Goal: Task Accomplishment & Management: Use online tool/utility

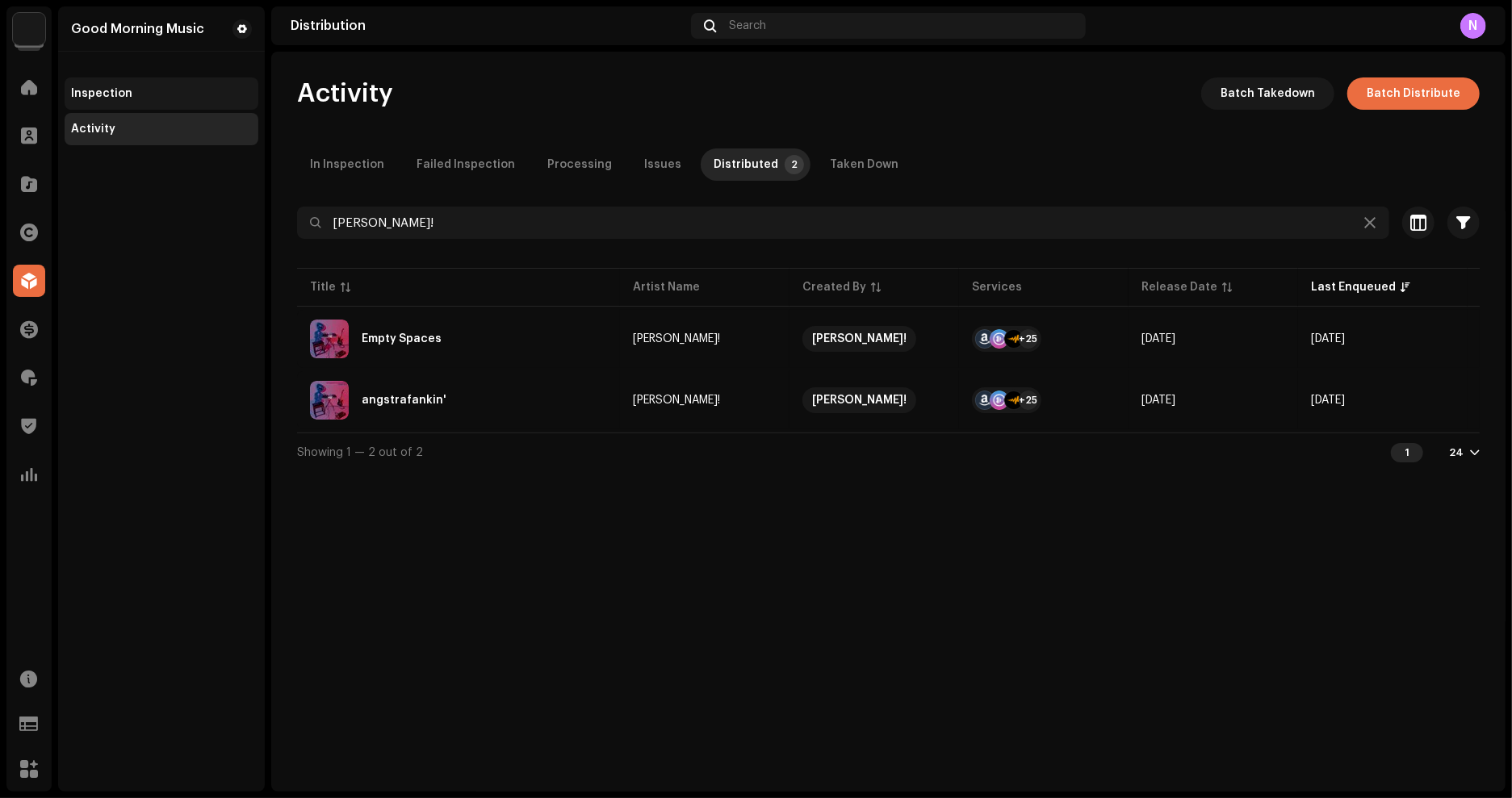
click at [103, 93] on div "Inspection" at bounding box center [102, 94] width 62 height 13
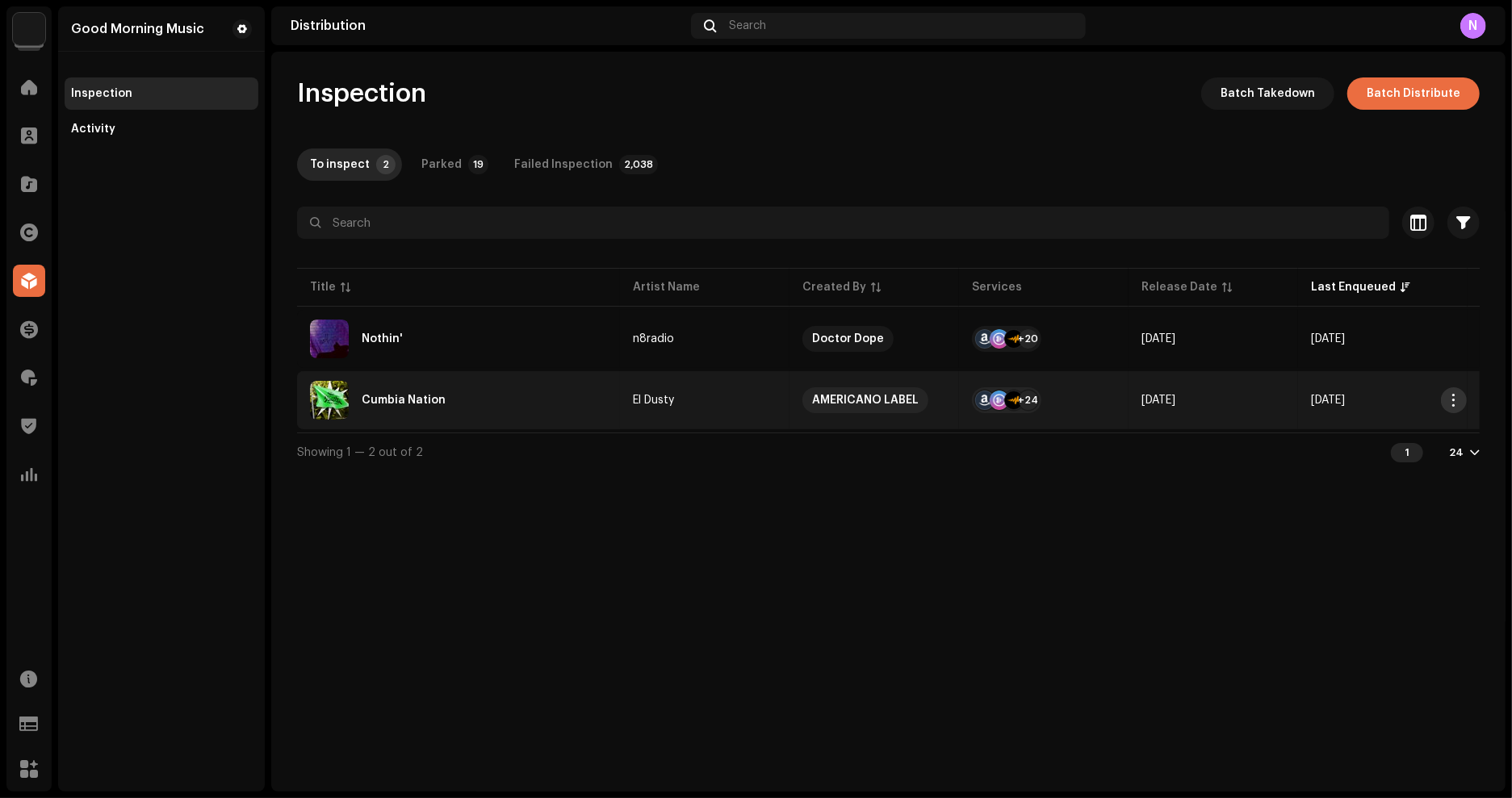
click at [1457, 402] on span "button" at bounding box center [1454, 400] width 12 height 13
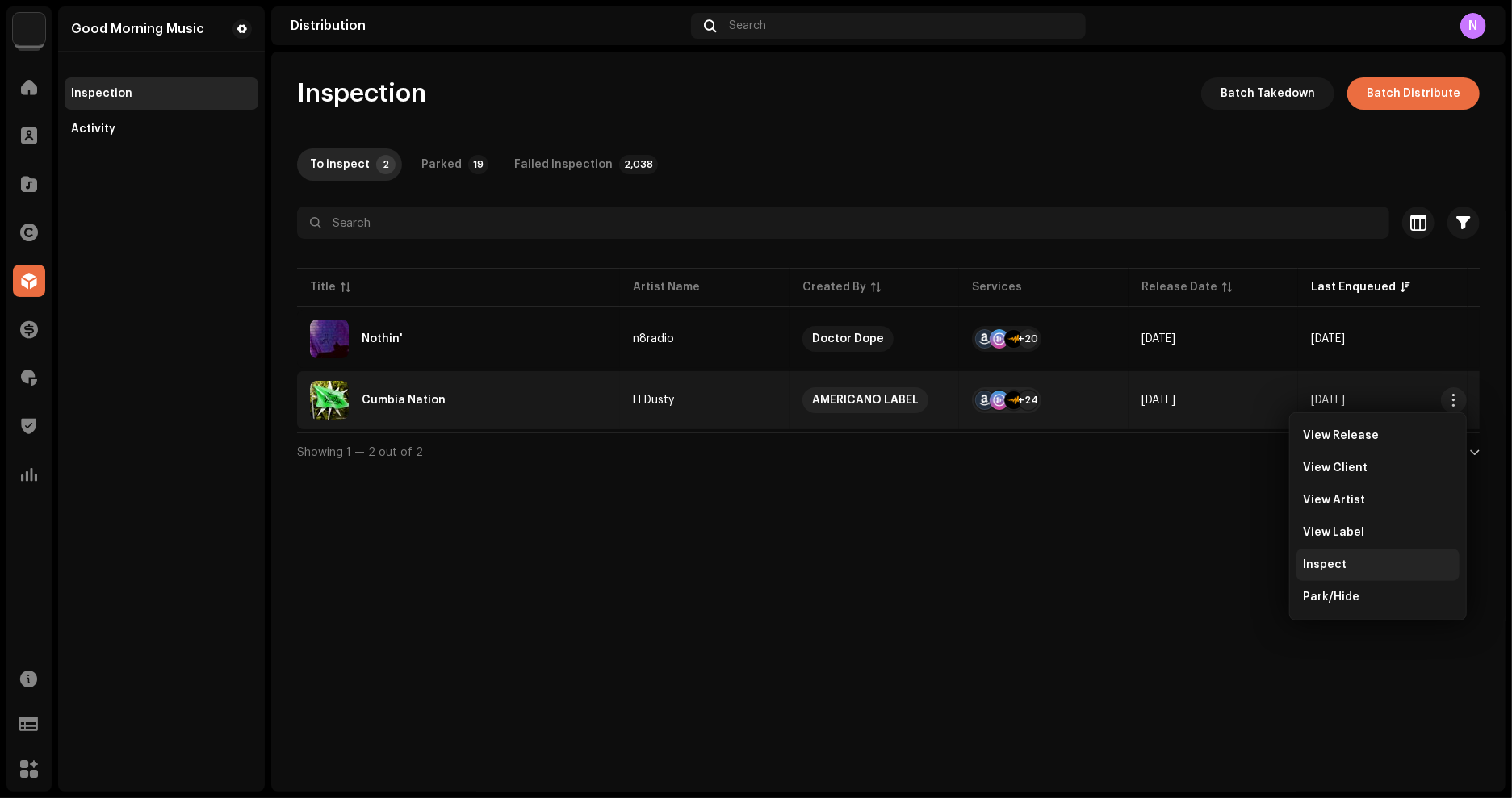
click at [1333, 565] on span "Inspect" at bounding box center [1324, 565] width 44 height 13
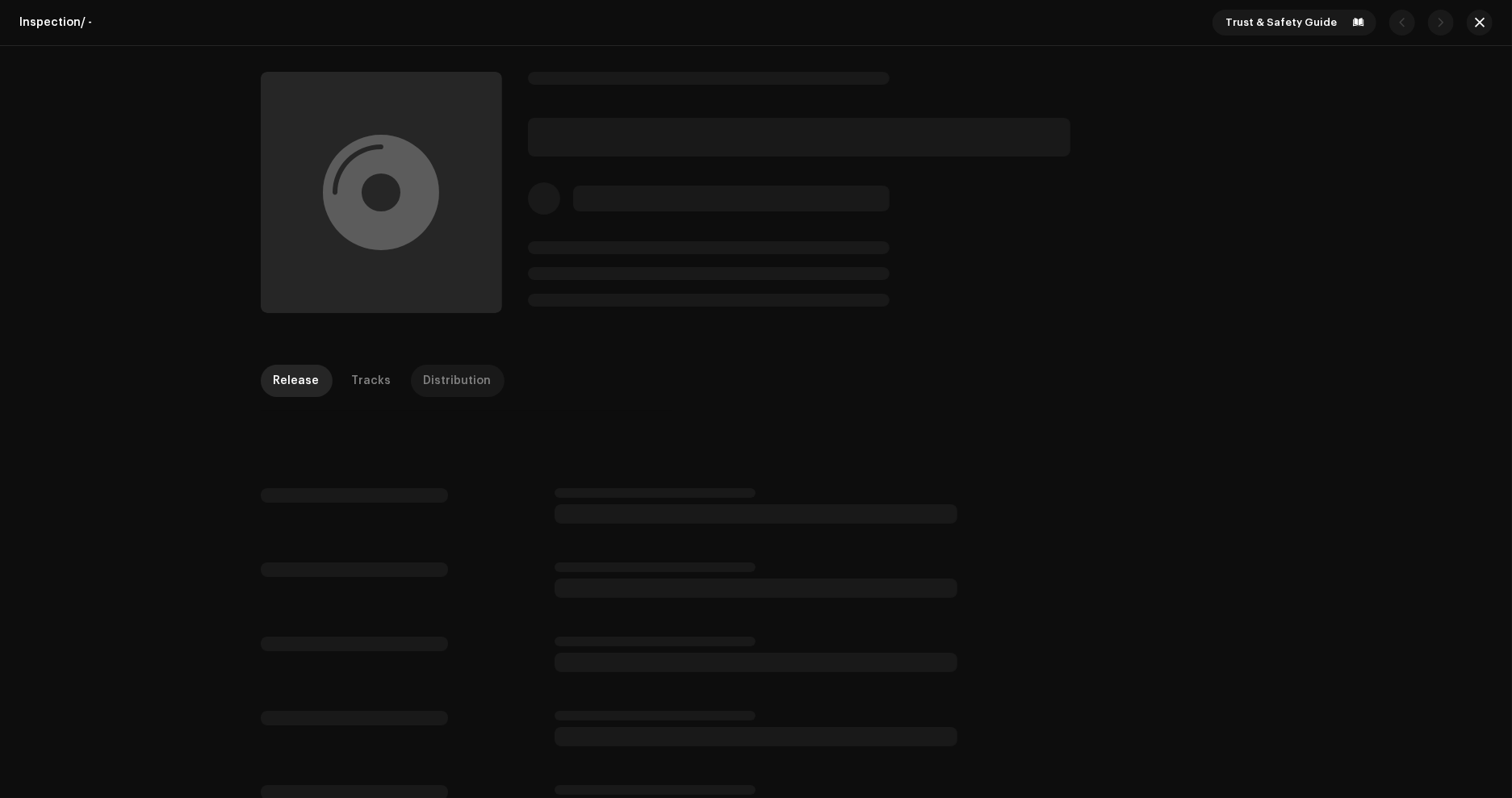
click at [438, 384] on div "Distribution" at bounding box center [458, 381] width 67 height 33
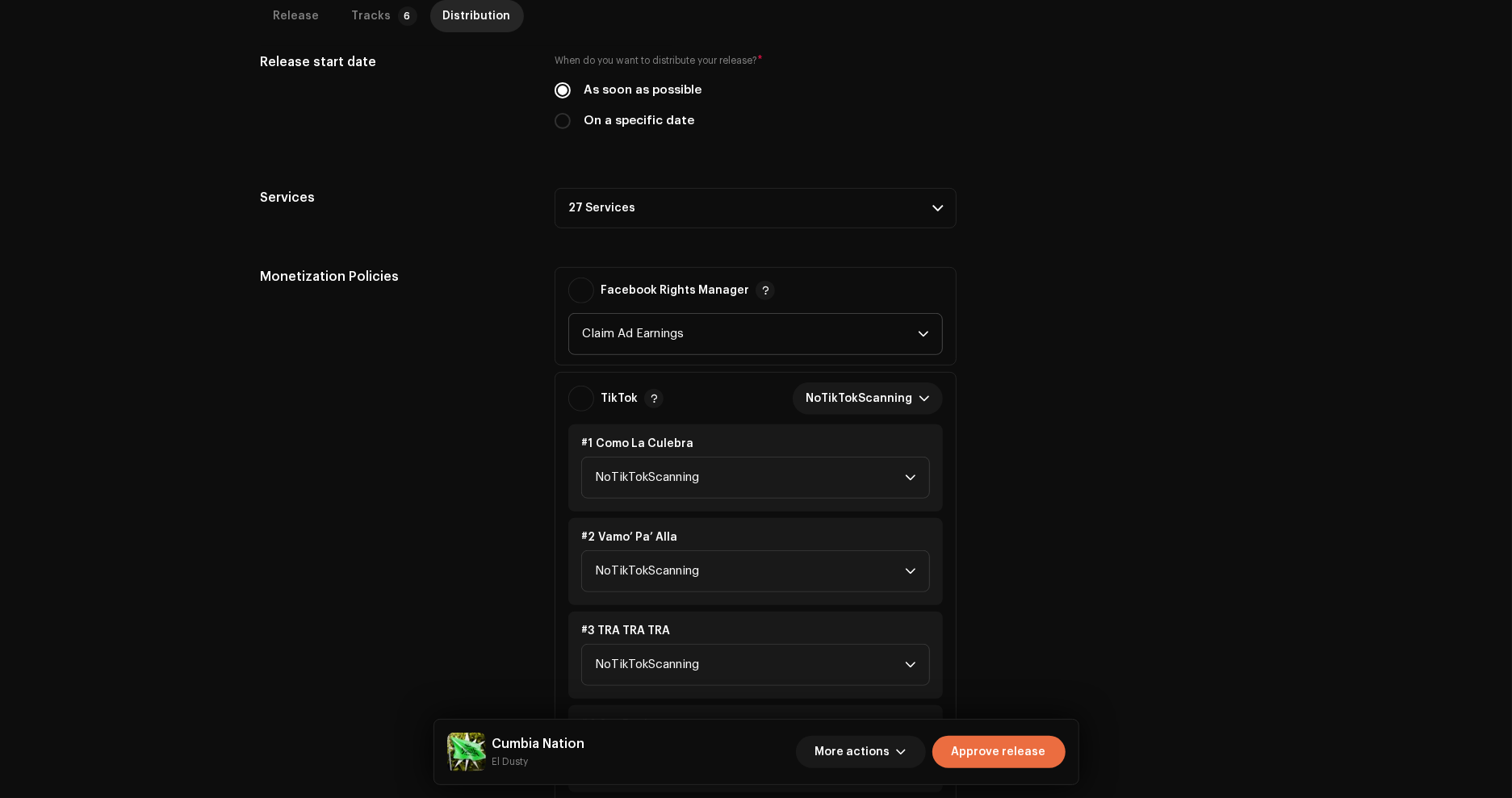
scroll to position [316, 0]
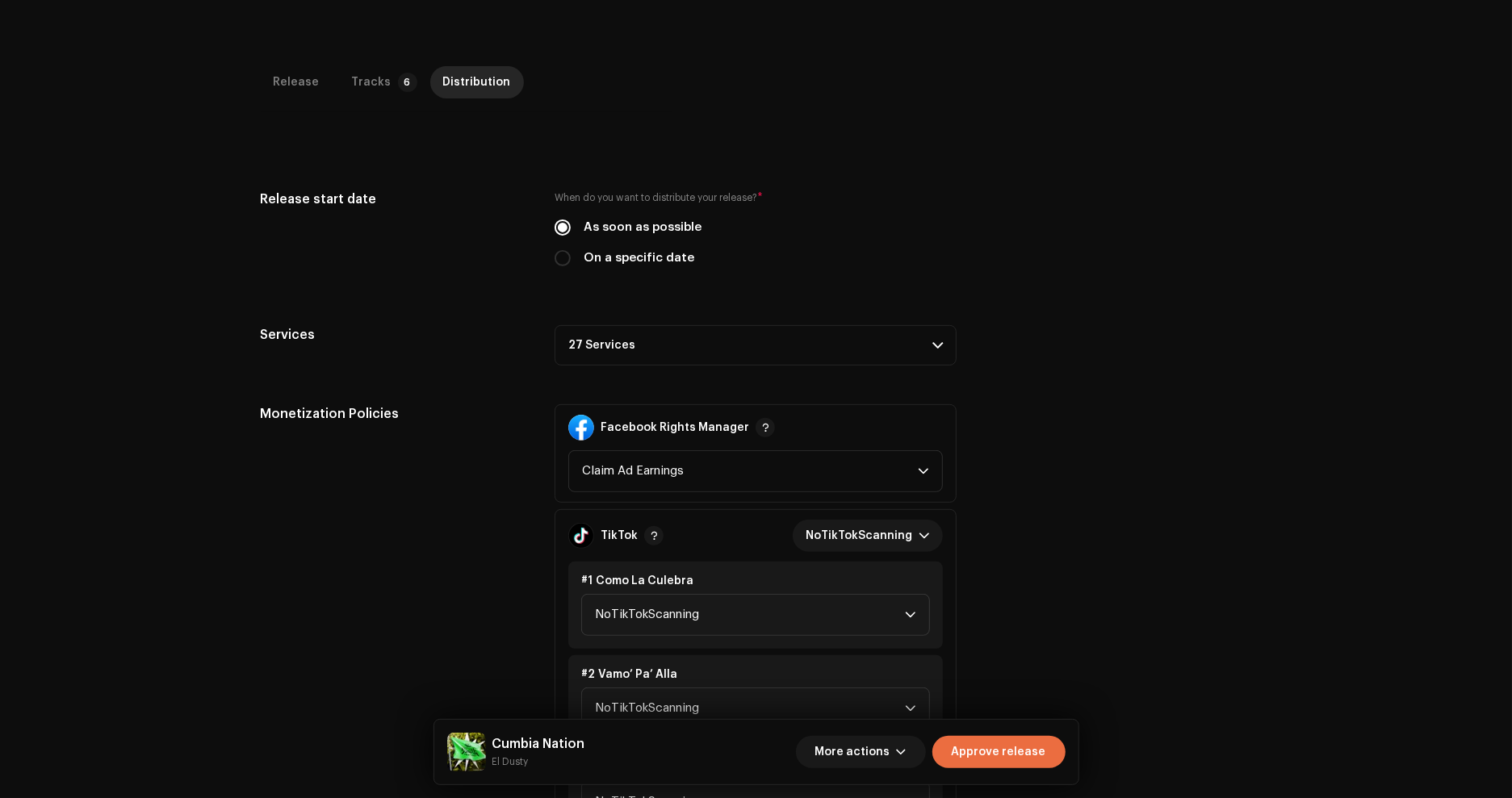
click at [654, 250] on label "On a specific date" at bounding box center [639, 258] width 110 height 18
click at [571, 250] on input "On a specific date" at bounding box center [562, 257] width 16 height 16
radio input "true"
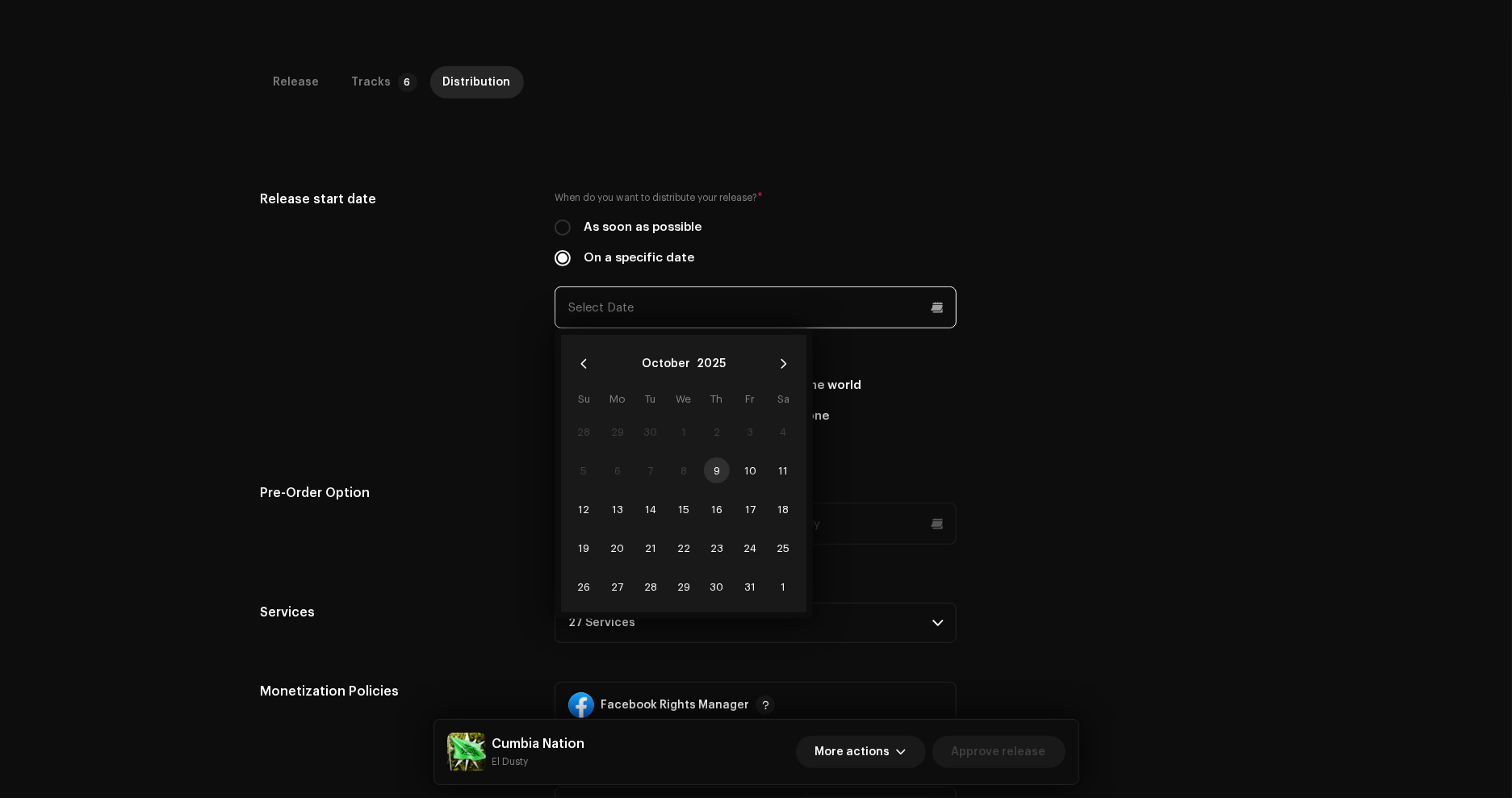
click at [683, 312] on input "text" at bounding box center [756, 307] width 402 height 42
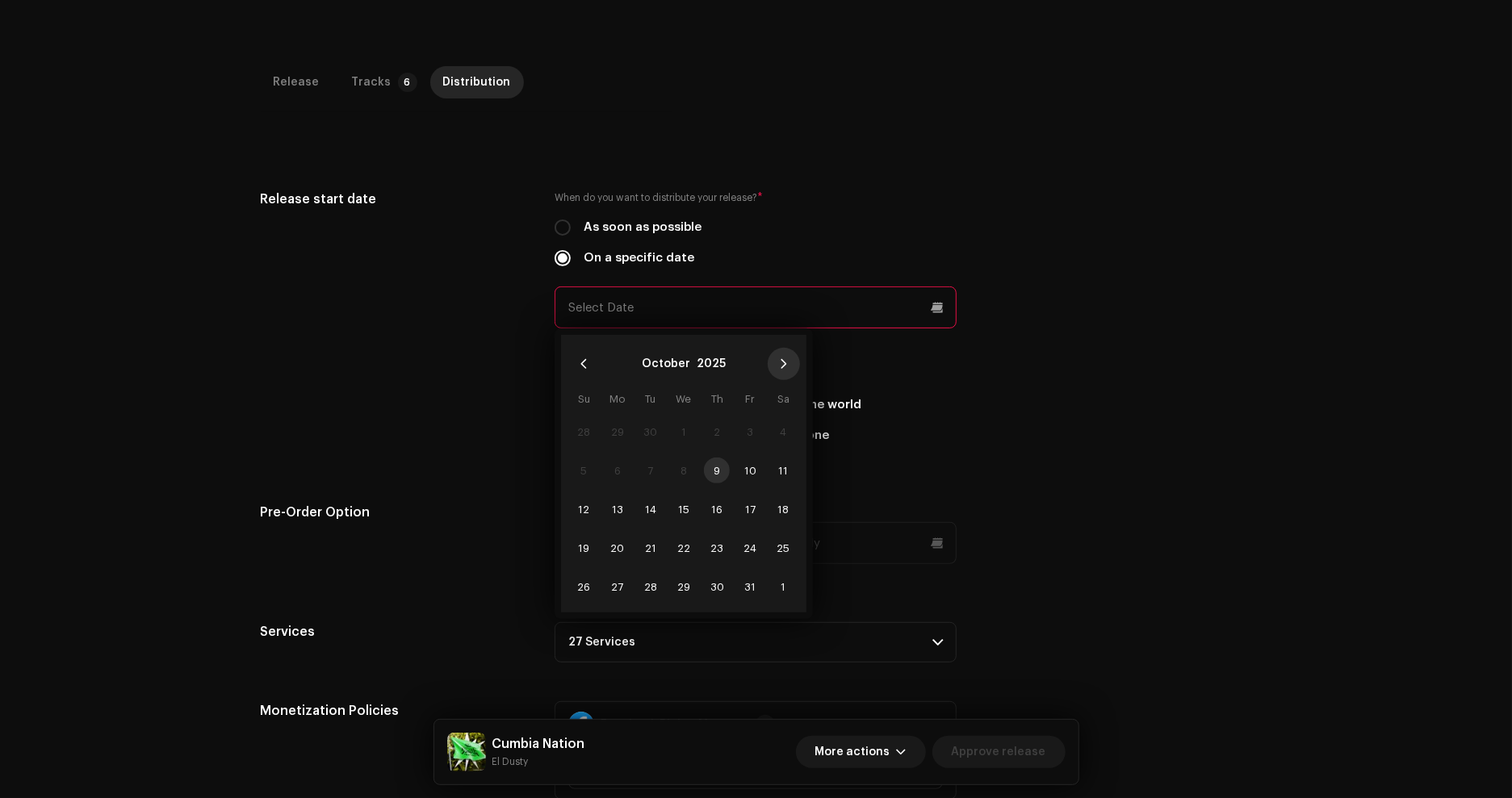
click at [790, 360] on button "Next Month" at bounding box center [783, 364] width 33 height 33
click at [748, 464] on span "7" at bounding box center [750, 471] width 26 height 26
type input "[DATE]"
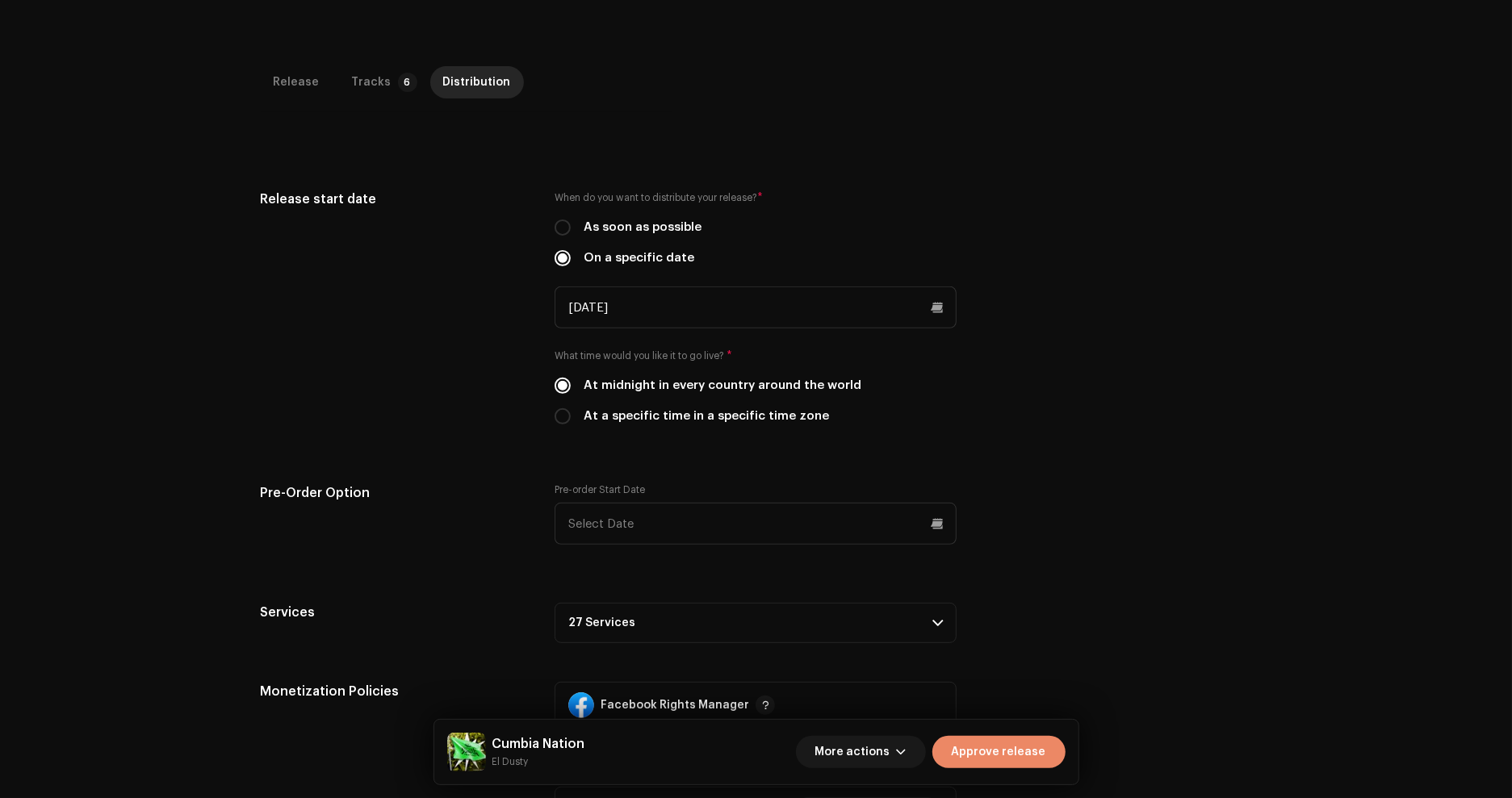
click at [1017, 746] on span "Approve release" at bounding box center [998, 752] width 94 height 33
